Goal: Information Seeking & Learning: Compare options

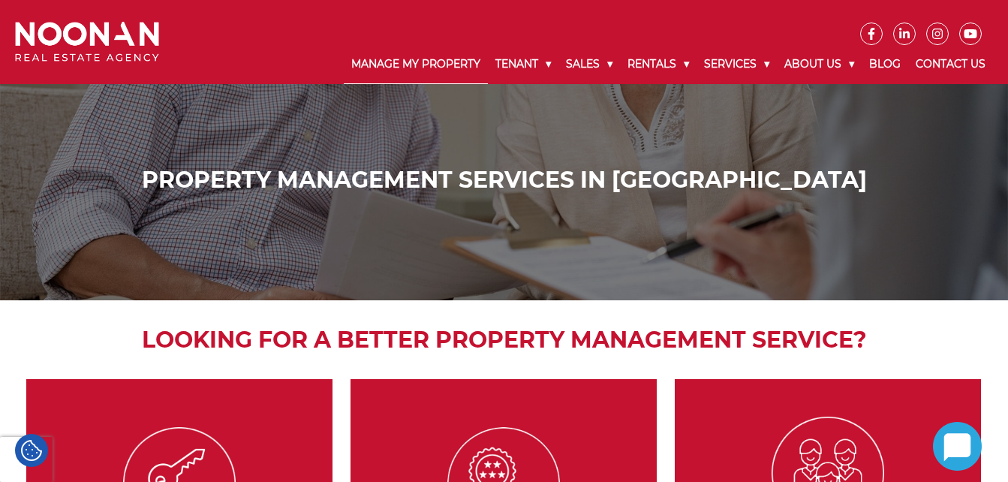
click at [398, 67] on link "Manage My Property" at bounding box center [416, 64] width 144 height 39
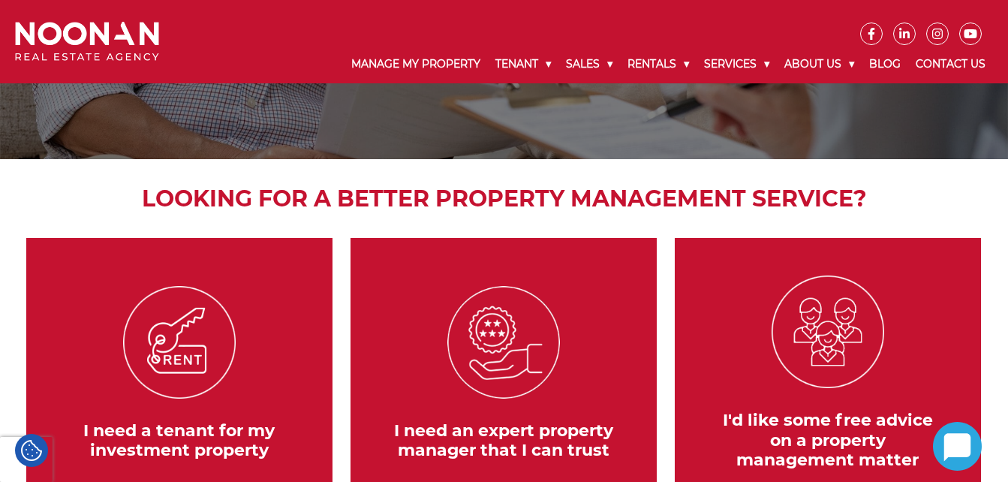
scroll to position [92, 0]
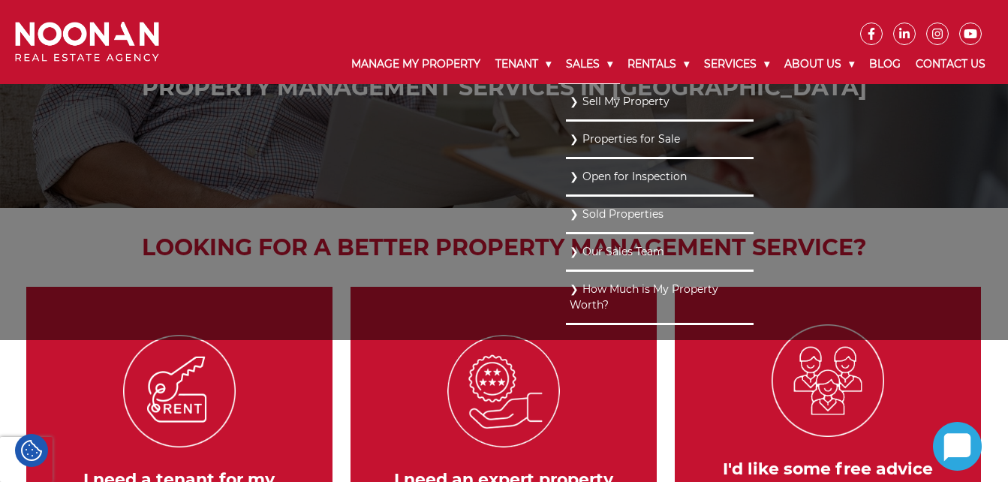
click at [578, 59] on link "Sales" at bounding box center [590, 64] width 62 height 39
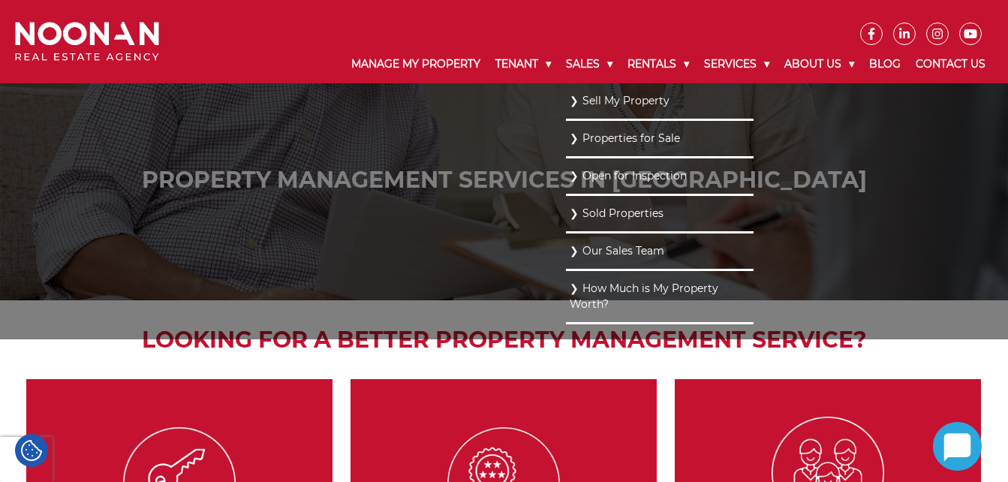
click at [607, 135] on link "Properties for Sale" at bounding box center [660, 138] width 180 height 20
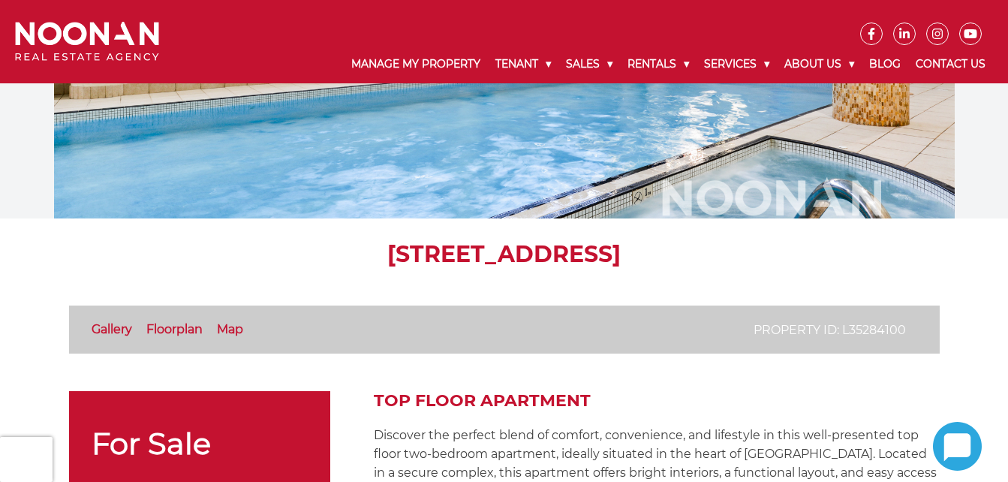
scroll to position [199, 0]
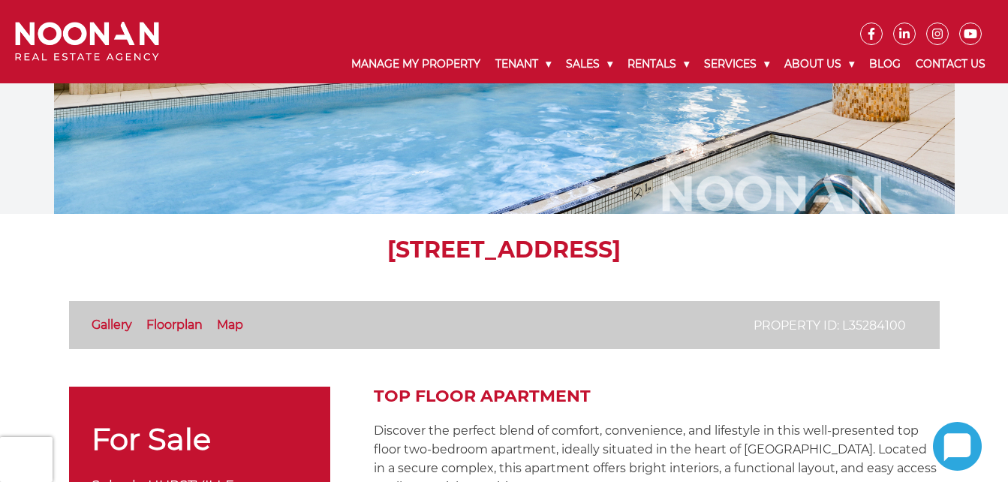
click at [104, 332] on li "Gallery" at bounding box center [118, 325] width 52 height 18
click at [113, 324] on link "Gallery" at bounding box center [112, 325] width 41 height 14
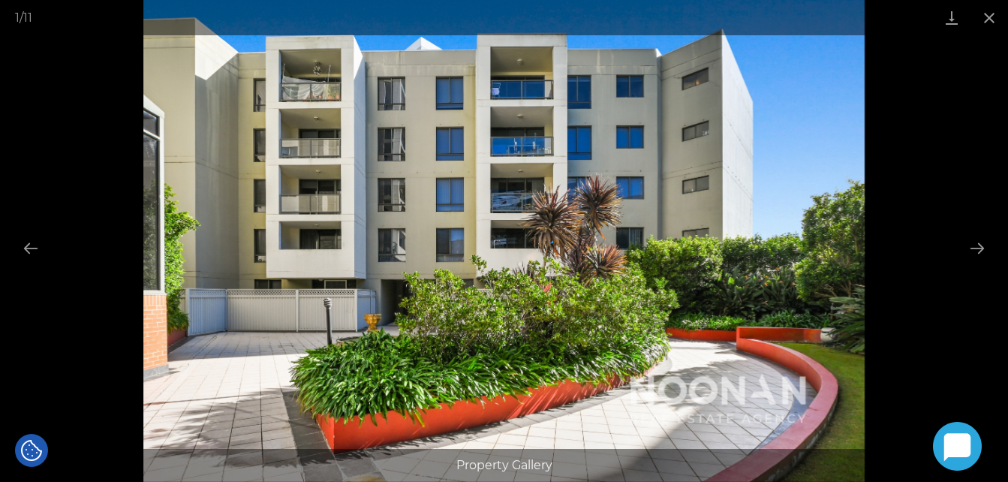
click at [957, 52] on div at bounding box center [504, 241] width 1008 height 482
click at [993, 16] on button "Close gallery" at bounding box center [990, 17] width 38 height 35
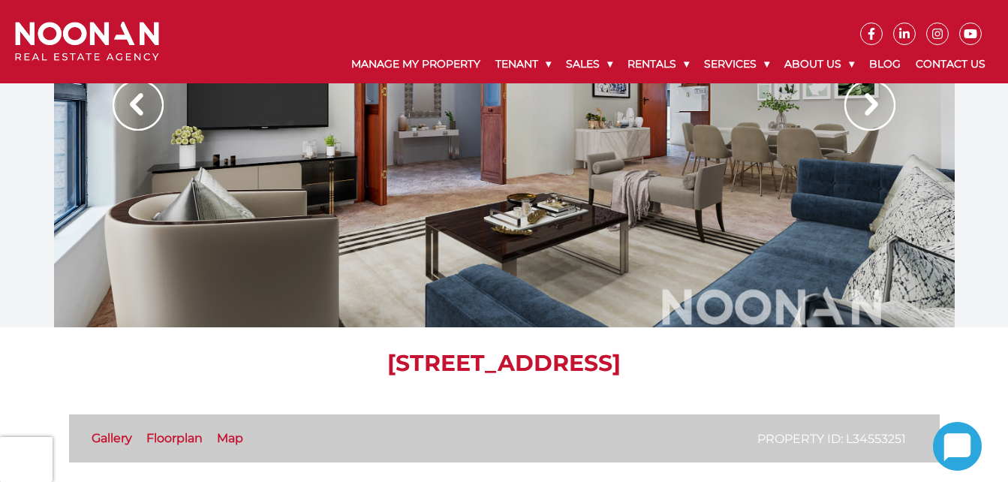
scroll to position [90, 0]
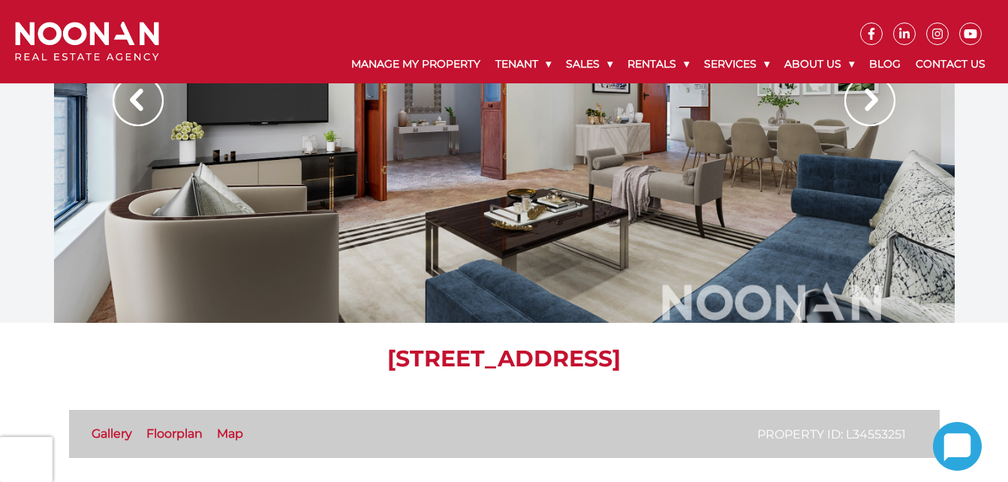
click at [110, 438] on link "Gallery" at bounding box center [112, 433] width 41 height 14
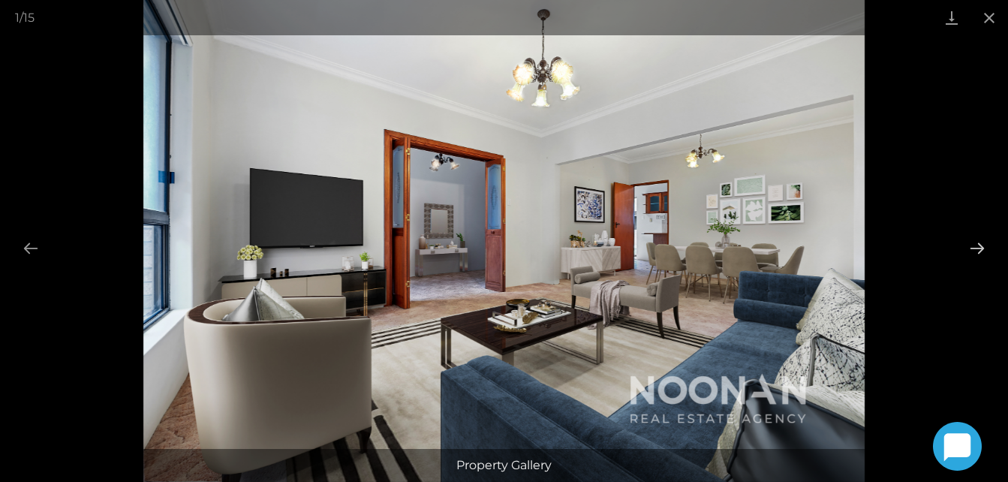
click at [974, 244] on button "Next slide" at bounding box center [978, 247] width 32 height 29
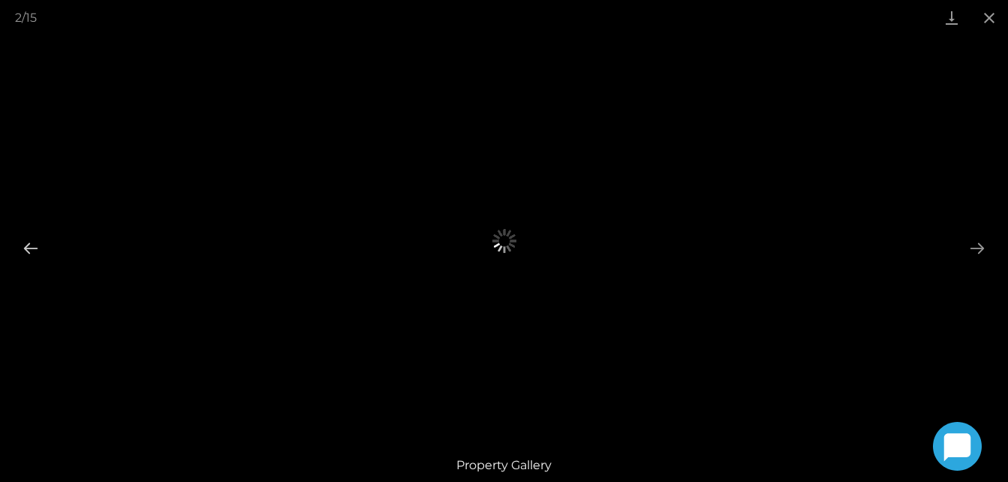
click at [29, 250] on button "Previous slide" at bounding box center [31, 247] width 32 height 29
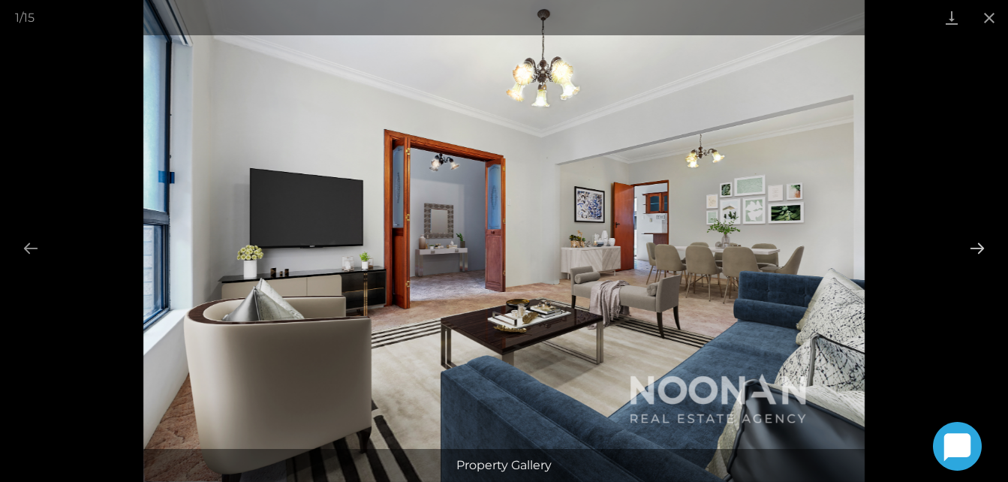
click at [979, 243] on button "Next slide" at bounding box center [978, 247] width 32 height 29
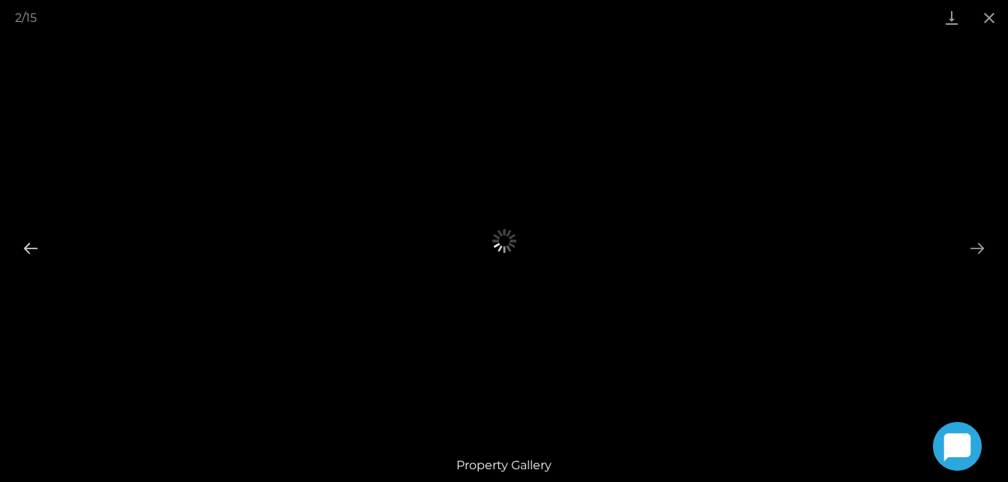
click at [32, 252] on button "Previous slide" at bounding box center [31, 247] width 32 height 29
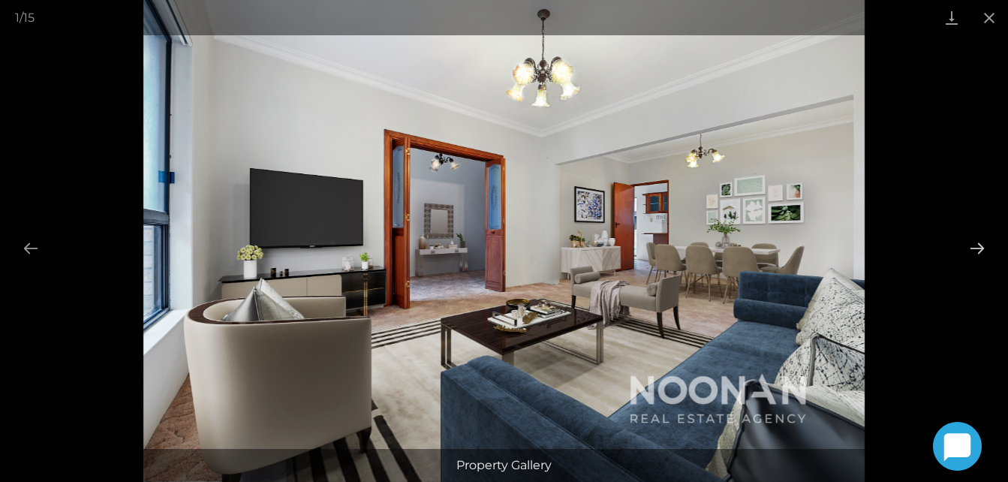
click at [976, 246] on button "Next slide" at bounding box center [978, 247] width 32 height 29
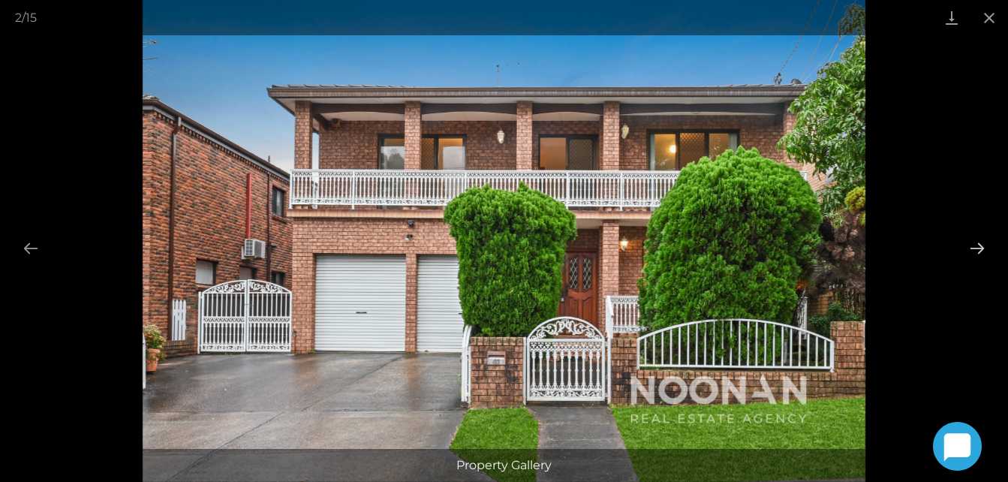
click at [979, 245] on button "Next slide" at bounding box center [978, 247] width 32 height 29
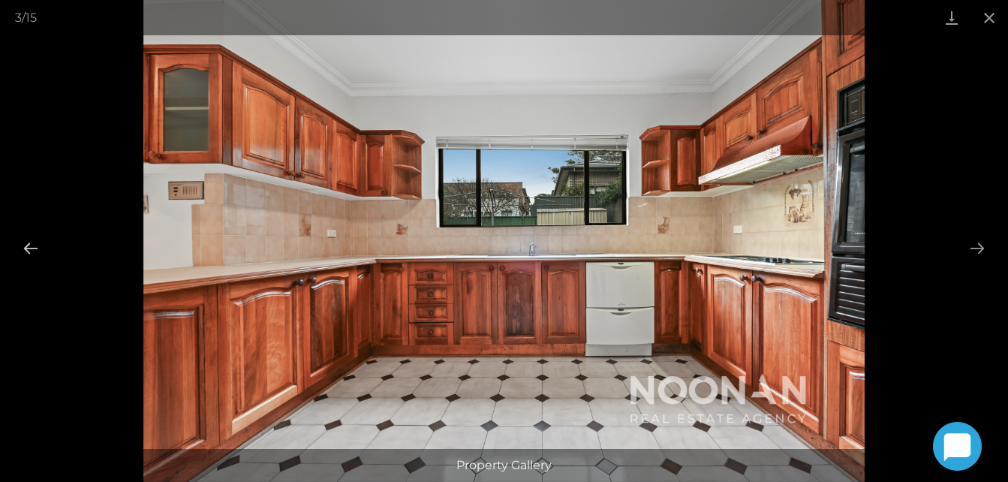
click at [30, 249] on button "Previous slide" at bounding box center [31, 247] width 32 height 29
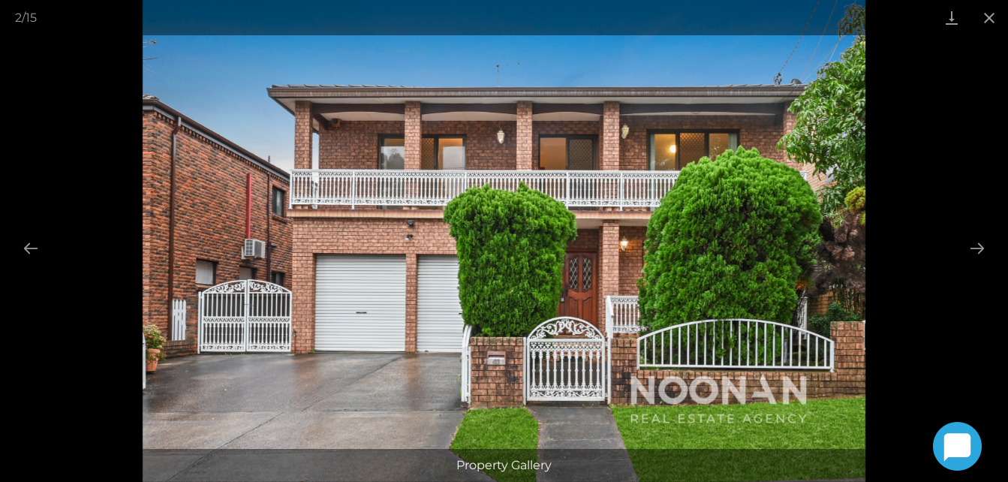
scroll to position [978, 0]
click at [972, 249] on button "Next slide" at bounding box center [978, 247] width 32 height 29
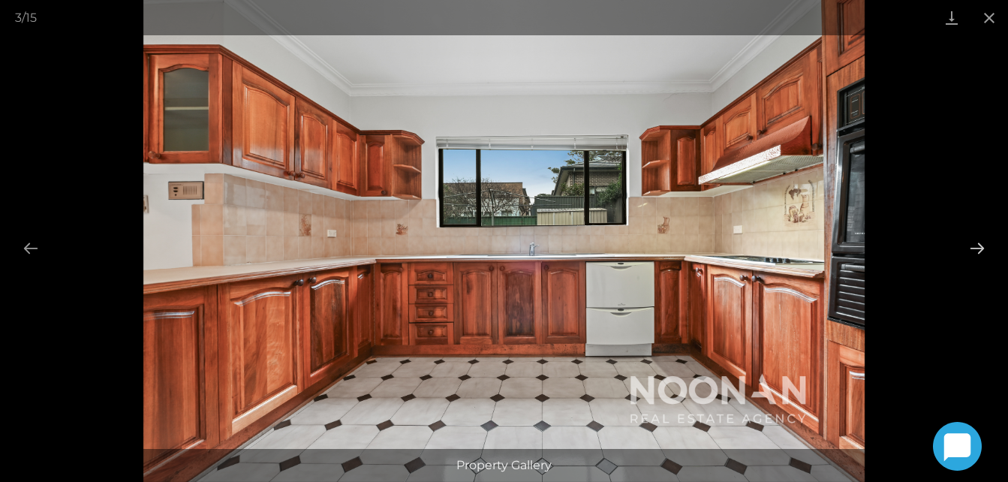
click at [972, 249] on button "Next slide" at bounding box center [978, 247] width 32 height 29
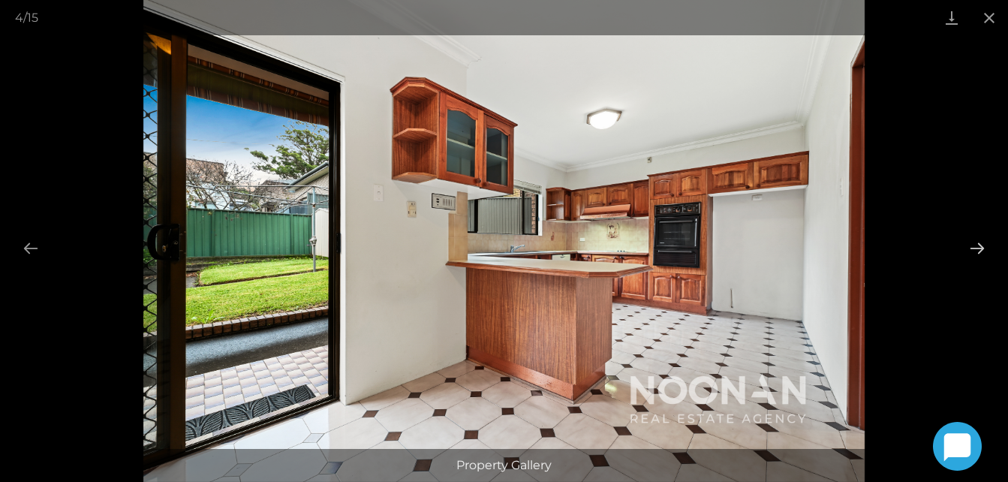
click at [977, 242] on button "Next slide" at bounding box center [978, 247] width 32 height 29
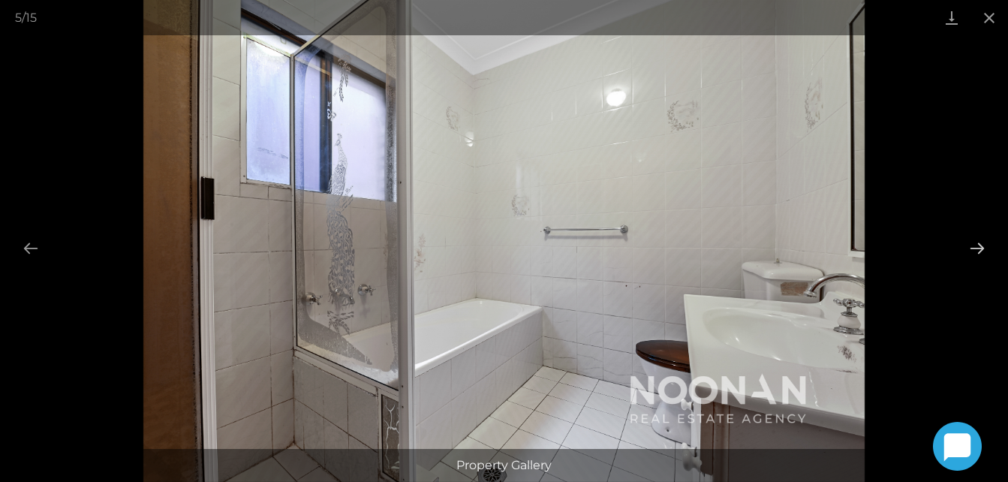
click at [977, 243] on button "Next slide" at bounding box center [978, 247] width 32 height 29
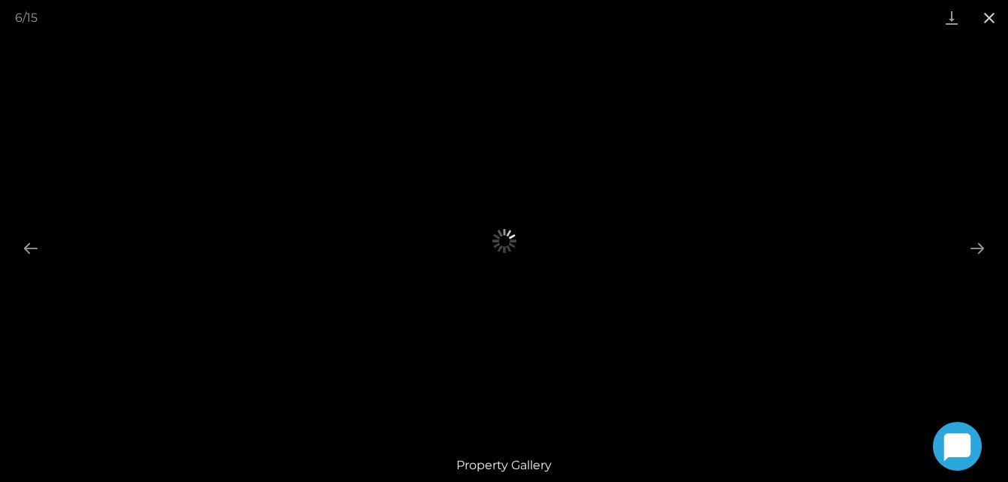
click at [987, 11] on button "Close gallery" at bounding box center [990, 17] width 38 height 35
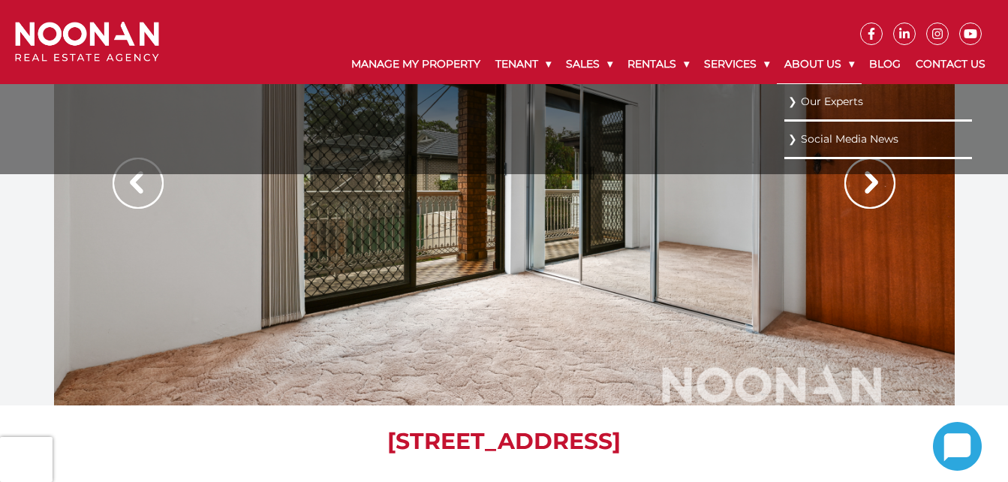
scroll to position [2, 0]
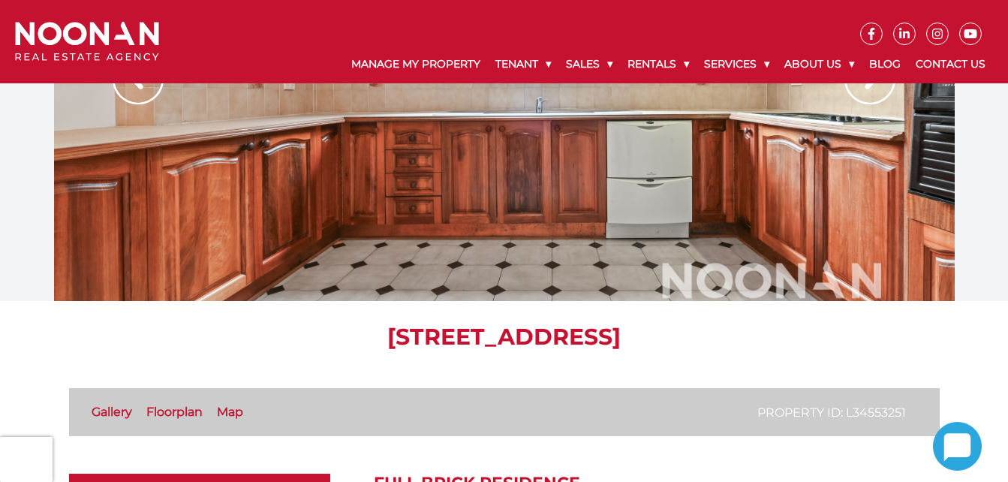
scroll to position [1, 0]
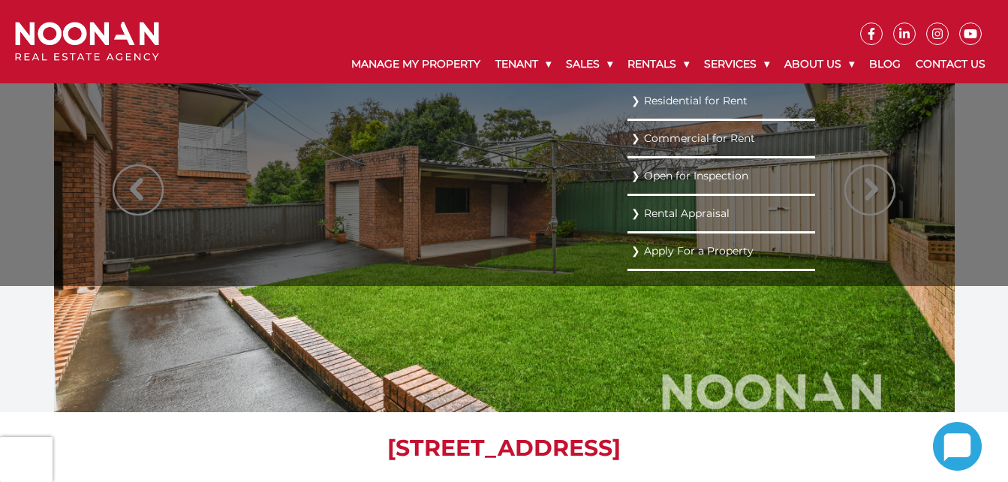
click at [687, 134] on link "Commercial for Rent" at bounding box center [721, 138] width 180 height 20
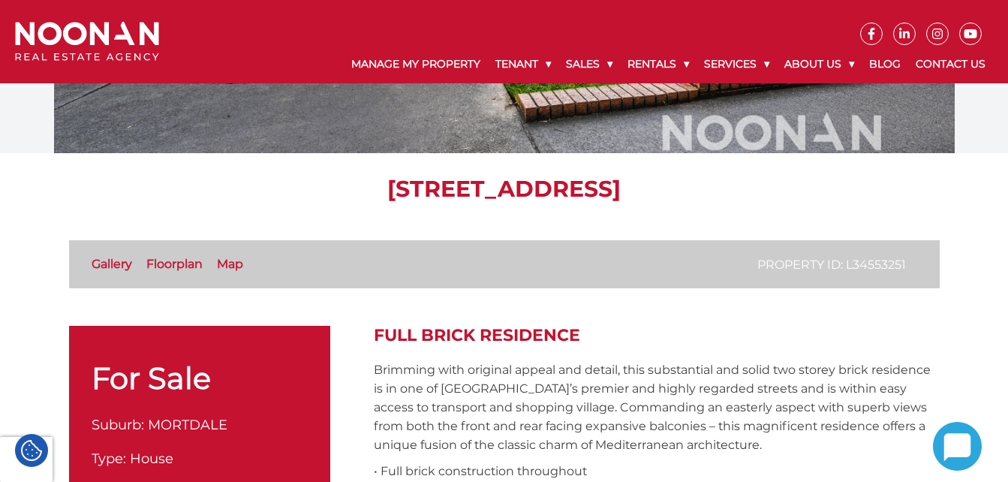
scroll to position [0, 0]
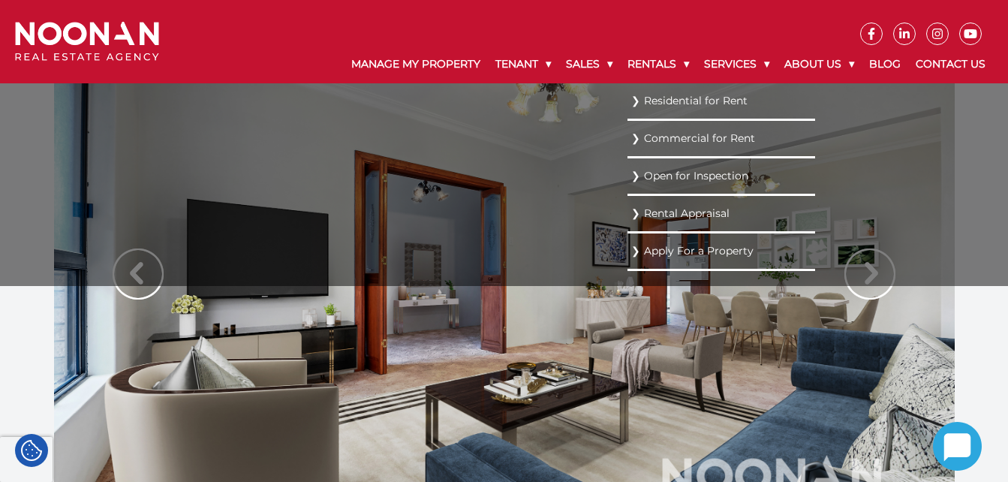
click at [682, 134] on link "Commercial for Rent" at bounding box center [721, 138] width 180 height 20
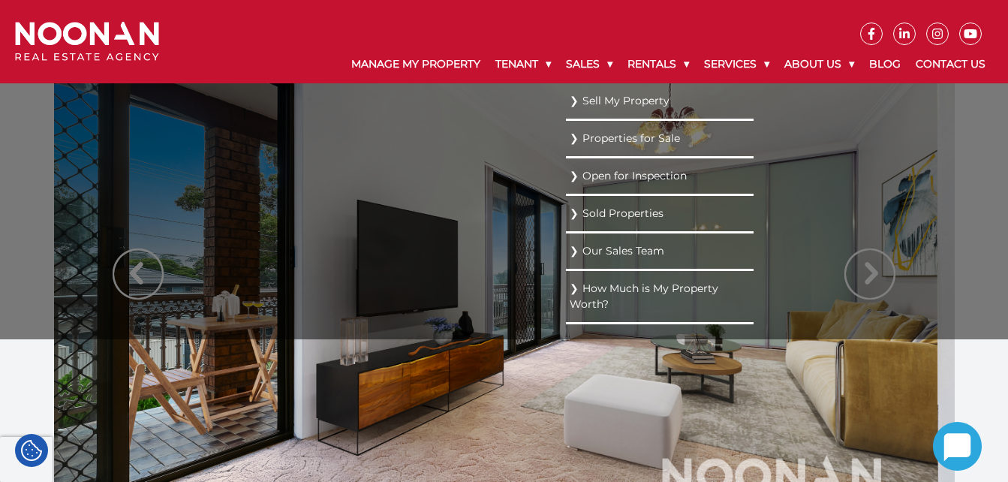
click at [600, 139] on link "Properties for Sale" at bounding box center [660, 138] width 180 height 20
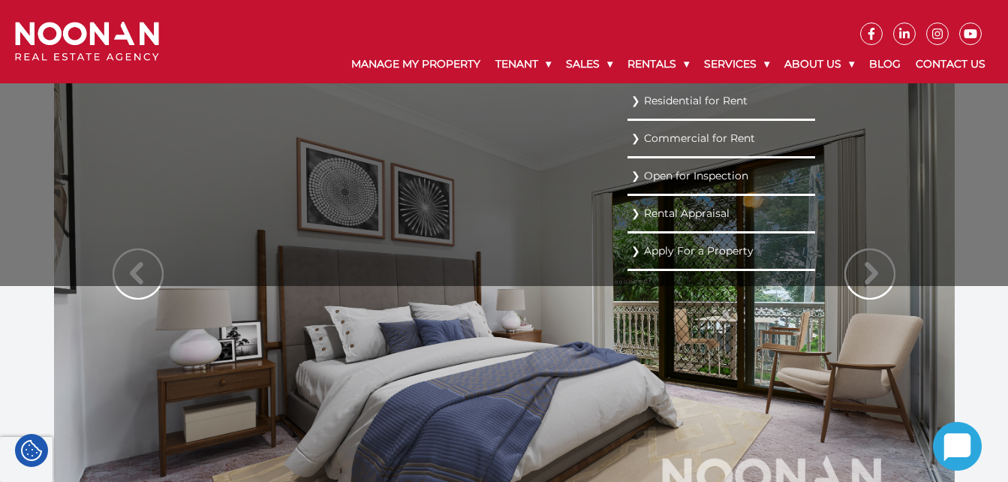
click at [658, 132] on link "Commercial for Rent" at bounding box center [721, 138] width 180 height 20
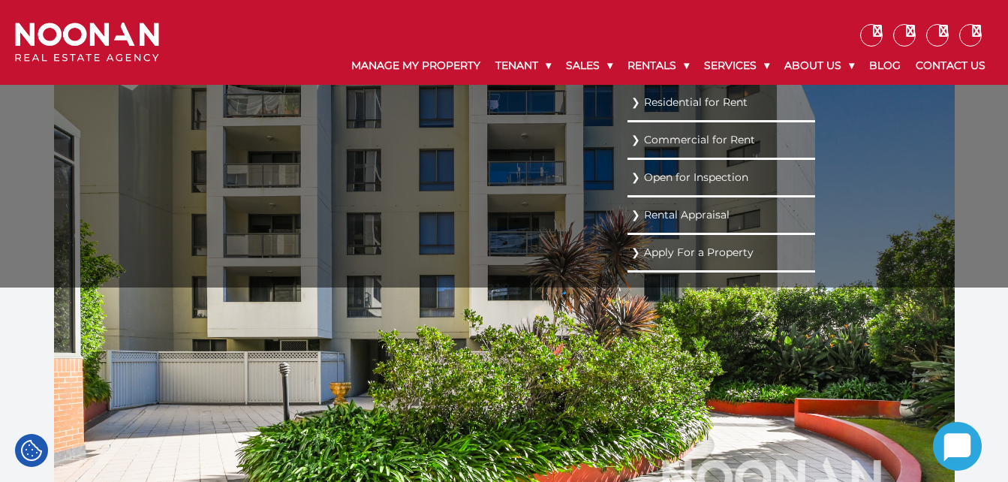
click at [670, 140] on link "Commercial for Rent" at bounding box center [721, 140] width 180 height 20
